Goal: Transaction & Acquisition: Download file/media

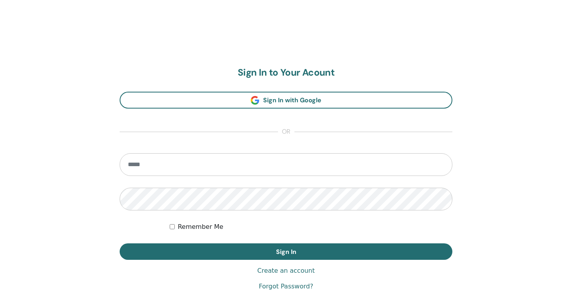
scroll to position [77, 0]
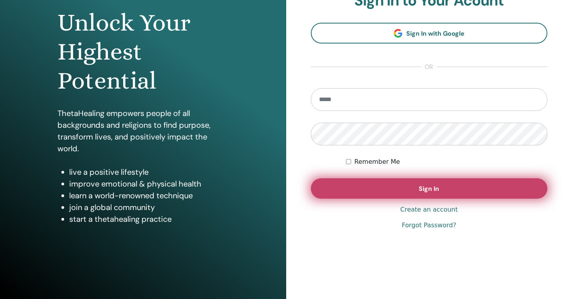
type input "**********"
click at [329, 186] on button "Sign In" at bounding box center [429, 188] width 237 height 20
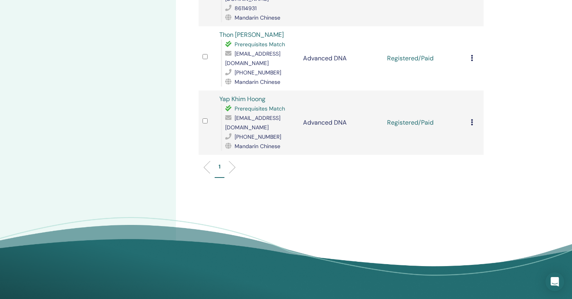
scroll to position [801, 0]
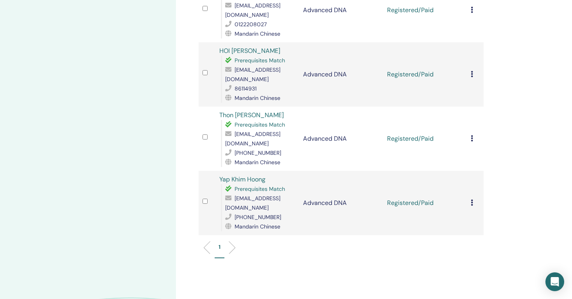
click at [231, 241] on li at bounding box center [229, 247] width 13 height 13
click at [473, 135] on icon at bounding box center [472, 138] width 2 height 6
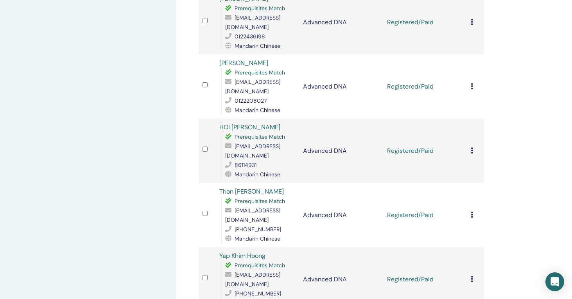
scroll to position [704, 0]
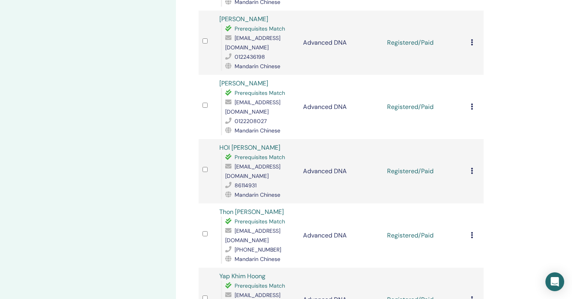
click at [473, 232] on icon at bounding box center [472, 235] width 2 height 6
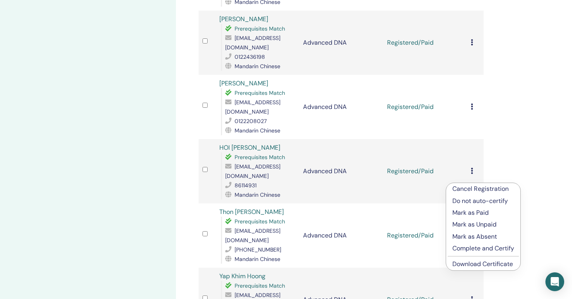
click at [482, 265] on link "Download Certificate" at bounding box center [483, 263] width 61 height 8
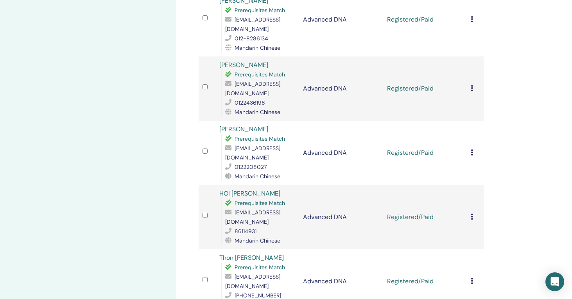
scroll to position [658, 0]
click at [471, 214] on icon at bounding box center [472, 217] width 2 height 6
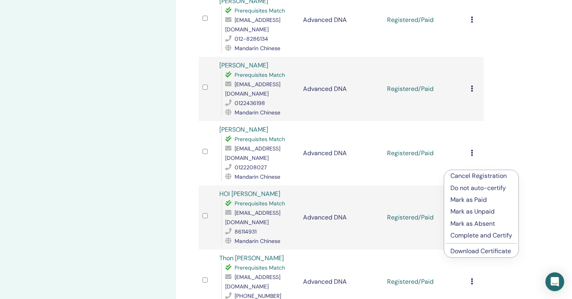
click at [467, 250] on link "Download Certificate" at bounding box center [481, 251] width 61 height 8
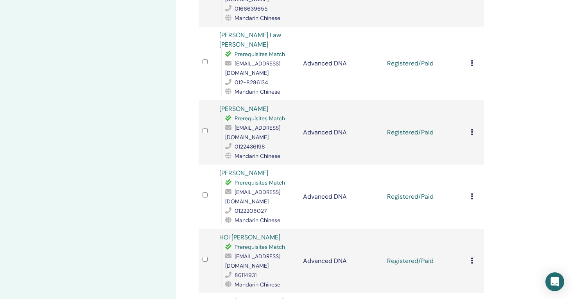
scroll to position [610, 0]
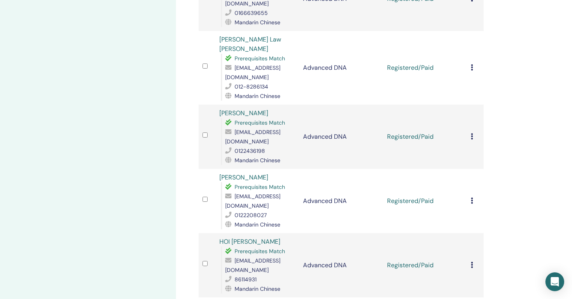
click at [472, 197] on icon at bounding box center [472, 200] width 2 height 6
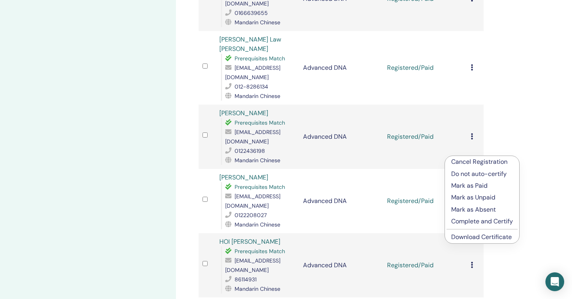
click at [462, 236] on link "Download Certificate" at bounding box center [482, 236] width 61 height 8
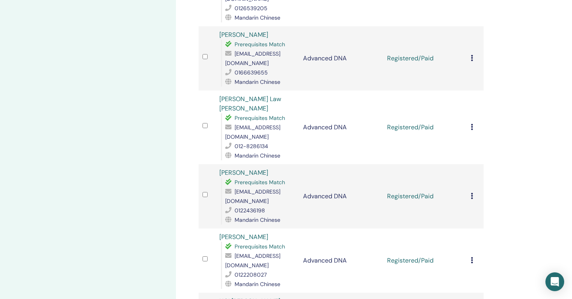
scroll to position [548, 0]
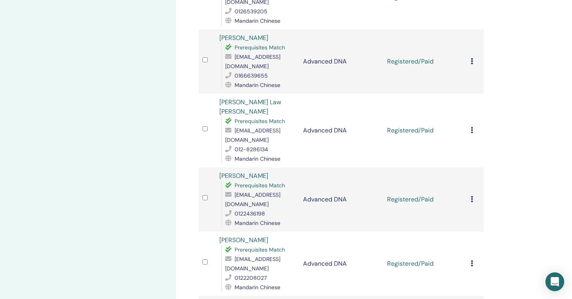
click at [471, 196] on icon at bounding box center [472, 199] width 2 height 6
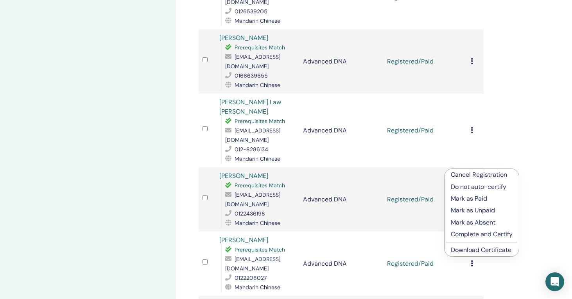
click at [475, 250] on link "Download Certificate" at bounding box center [481, 249] width 61 height 8
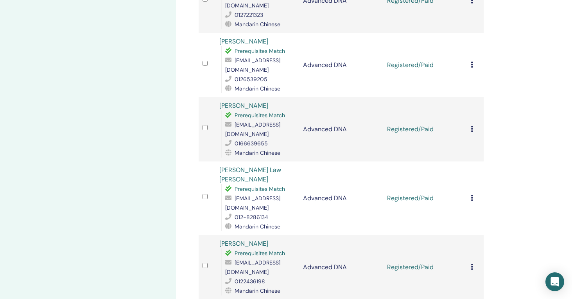
scroll to position [477, 0]
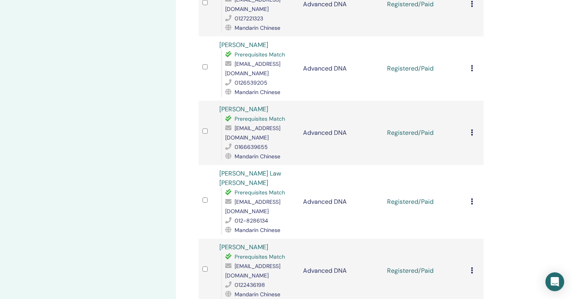
click at [472, 198] on icon at bounding box center [472, 201] width 2 height 6
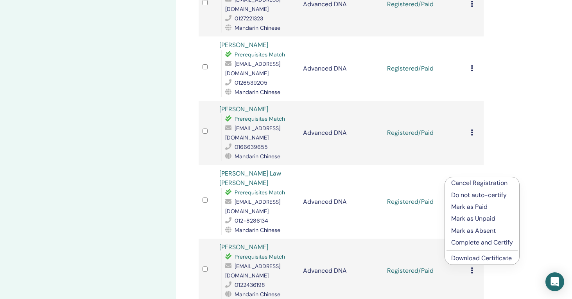
click at [467, 258] on link "Download Certificate" at bounding box center [482, 258] width 61 height 8
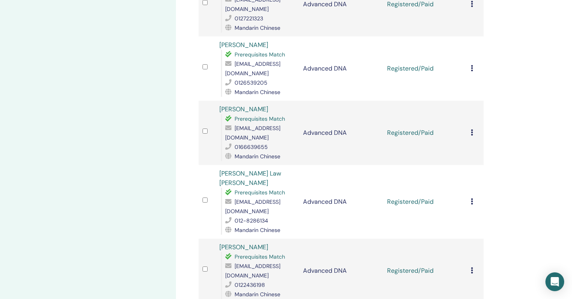
click at [473, 129] on icon at bounding box center [472, 132] width 2 height 6
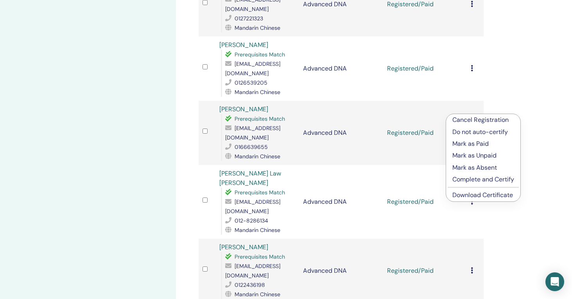
click at [481, 193] on link "Download Certificate" at bounding box center [483, 195] width 61 height 8
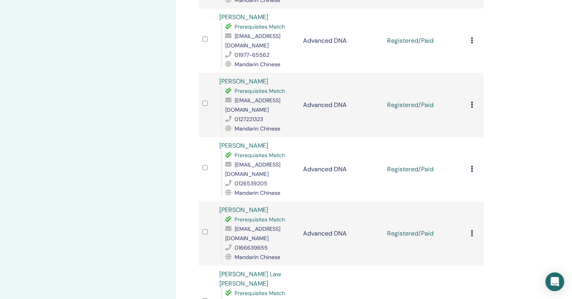
scroll to position [373, 0]
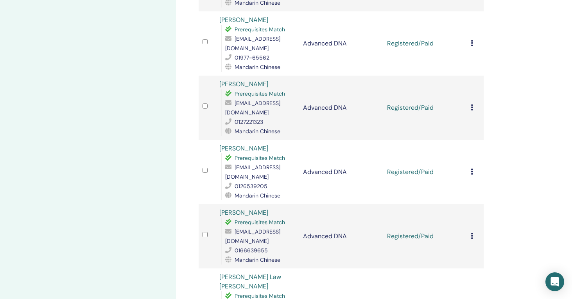
click at [474, 167] on div "Cancel Registration Do not auto-certify Mark as Paid Mark as Unpaid Mark as Abs…" at bounding box center [475, 171] width 9 height 9
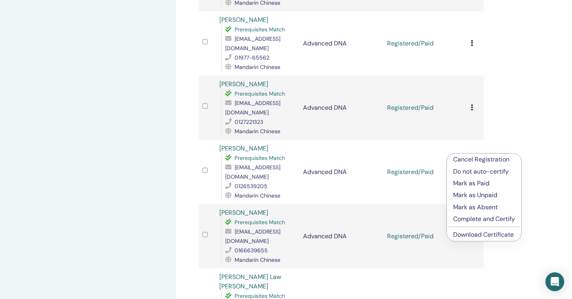
click at [465, 232] on link "Download Certificate" at bounding box center [483, 234] width 61 height 8
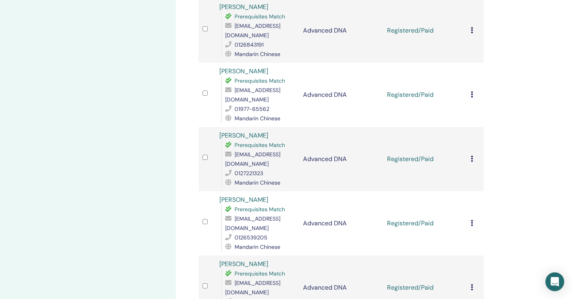
scroll to position [319, 0]
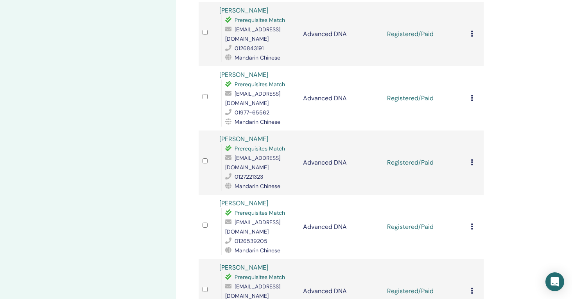
click at [474, 158] on div "Cancel Registration Do not auto-certify Mark as Paid Mark as Unpaid Mark as Abs…" at bounding box center [475, 162] width 9 height 9
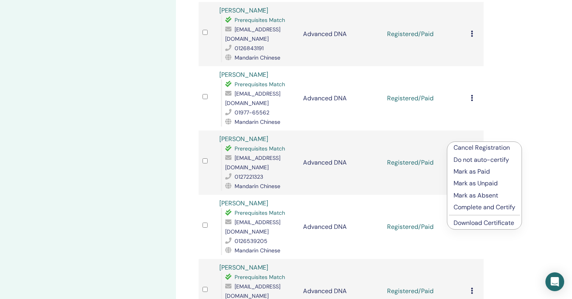
click at [460, 221] on link "Download Certificate" at bounding box center [484, 222] width 61 height 8
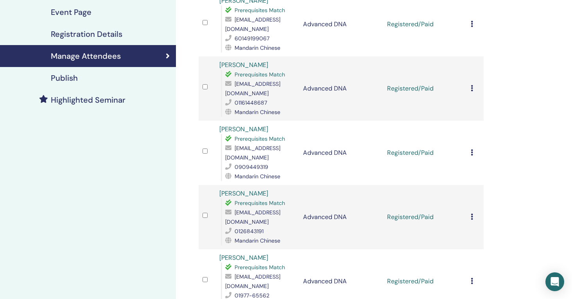
scroll to position [128, 0]
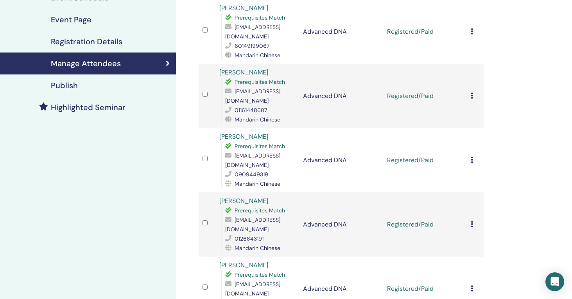
click at [473, 285] on icon at bounding box center [472, 288] width 2 height 6
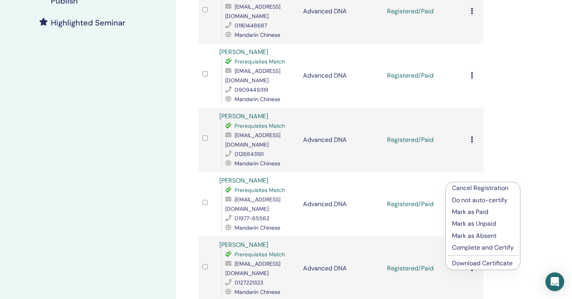
scroll to position [213, 0]
click at [472, 263] on link "Download Certificate" at bounding box center [482, 262] width 61 height 8
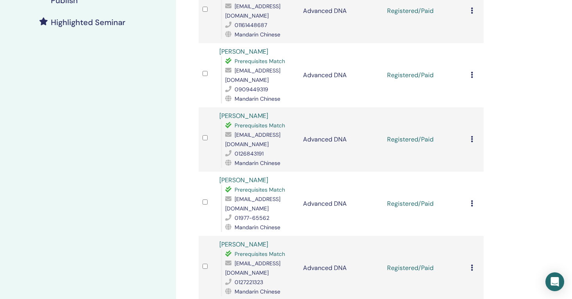
click at [472, 136] on icon at bounding box center [472, 139] width 2 height 6
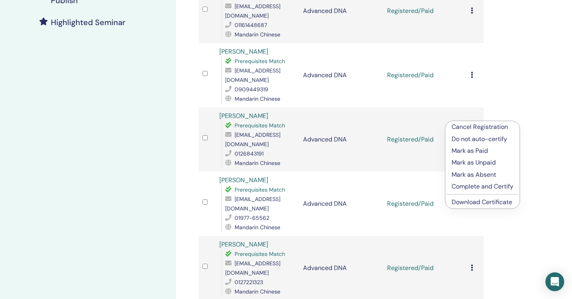
click at [484, 203] on link "Download Certificate" at bounding box center [482, 202] width 61 height 8
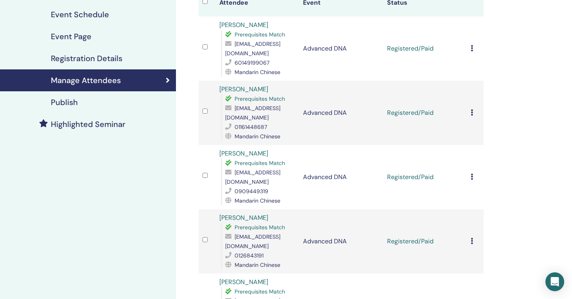
scroll to position [105, 0]
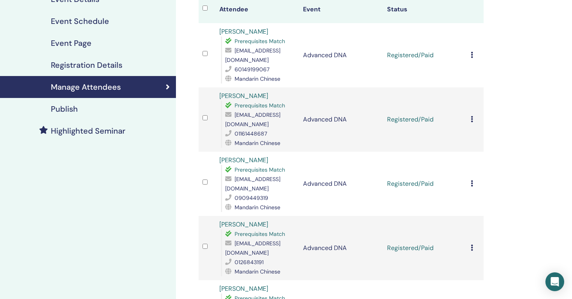
click at [471, 180] on icon at bounding box center [472, 183] width 2 height 6
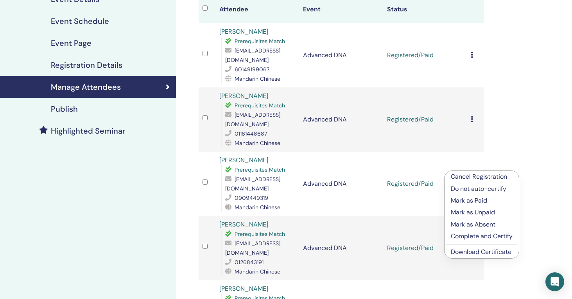
click at [473, 251] on link "Download Certificate" at bounding box center [481, 251] width 61 height 8
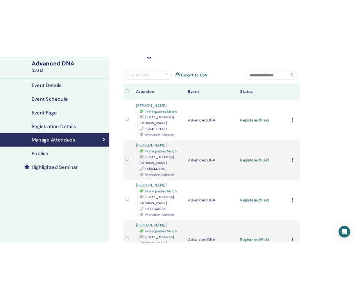
scroll to position [56, 0]
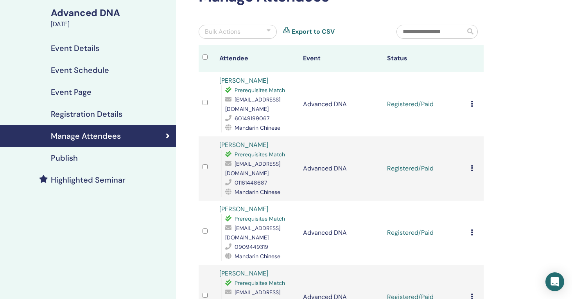
click at [472, 165] on icon at bounding box center [472, 168] width 2 height 6
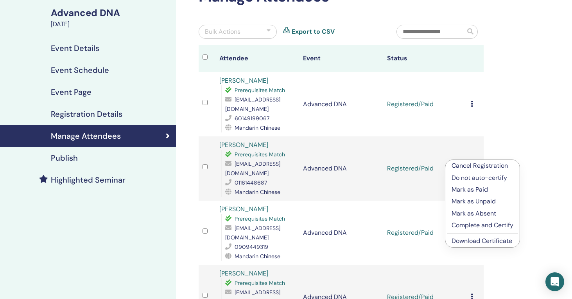
click at [465, 238] on link "Download Certificate" at bounding box center [482, 240] width 61 height 8
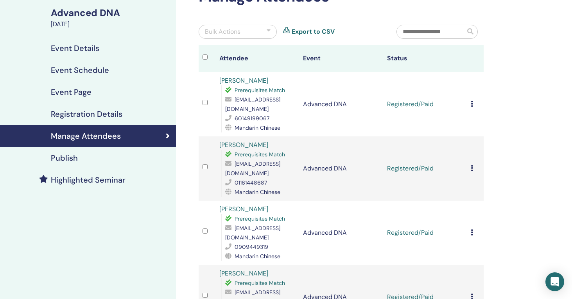
click at [472, 101] on icon at bounding box center [472, 104] width 2 height 6
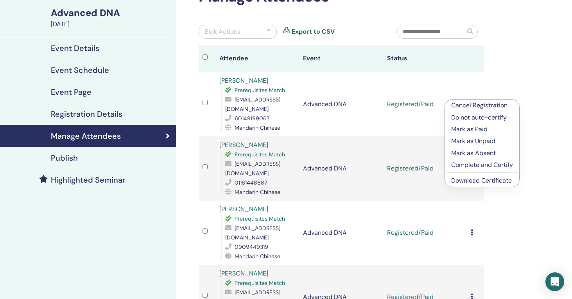
click at [481, 179] on link "Download Certificate" at bounding box center [482, 180] width 61 height 8
